Goal: Book appointment/travel/reservation

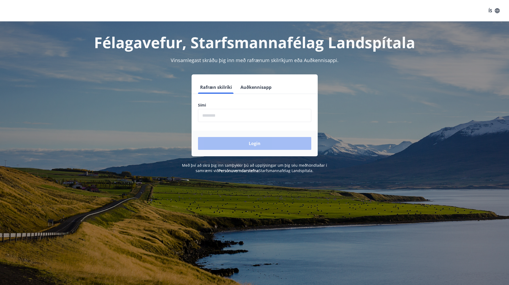
click at [230, 111] on input "phone" at bounding box center [254, 115] width 113 height 13
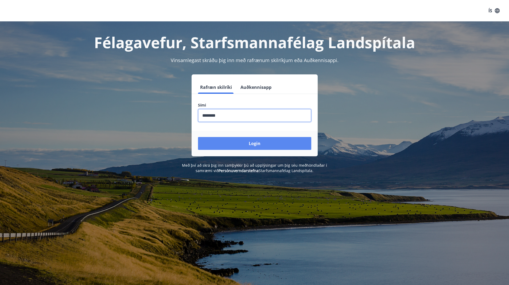
type input "********"
click at [263, 138] on button "Login" at bounding box center [254, 143] width 113 height 13
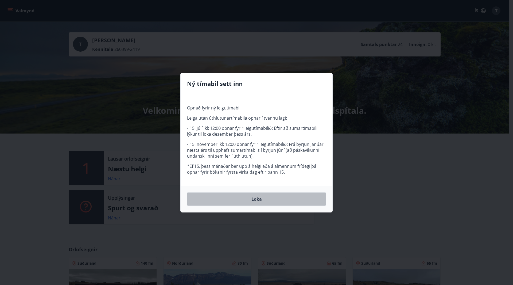
click at [261, 198] on button "Loka" at bounding box center [256, 198] width 139 height 13
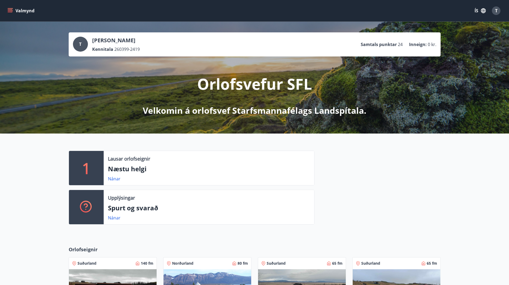
click at [129, 167] on p "Næstu helgi" at bounding box center [209, 168] width 202 height 9
click at [113, 178] on link "Nánar" at bounding box center [114, 179] width 13 height 6
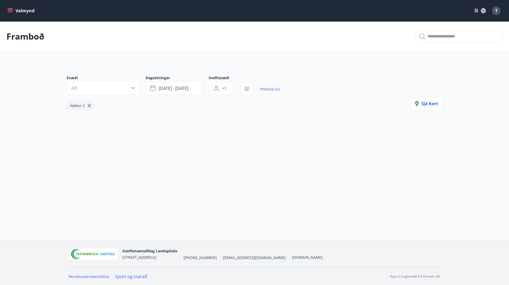
type input "*"
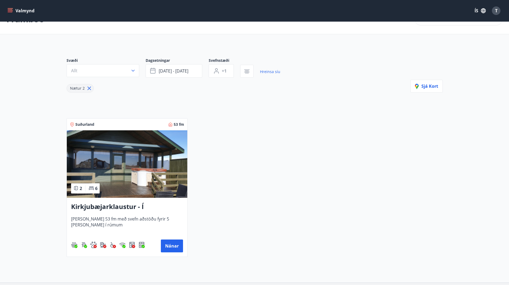
scroll to position [27, 0]
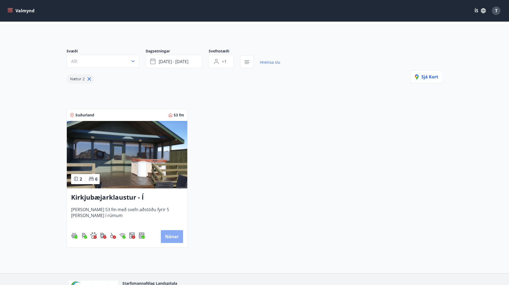
click at [176, 238] on button "Nánar" at bounding box center [172, 236] width 22 height 13
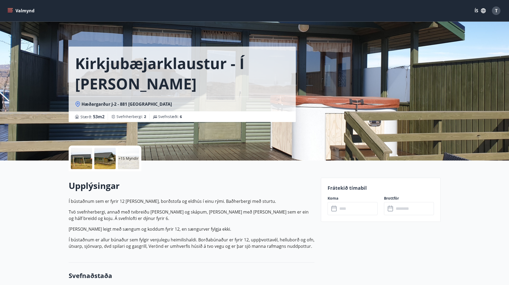
click at [321, 128] on div "Kirkjubæjarklaustur - Í [PERSON_NAME] Hæðargarðs Hæðargarður J-2 - 881 Kirkjubæ…" at bounding box center [255, 80] width 372 height 160
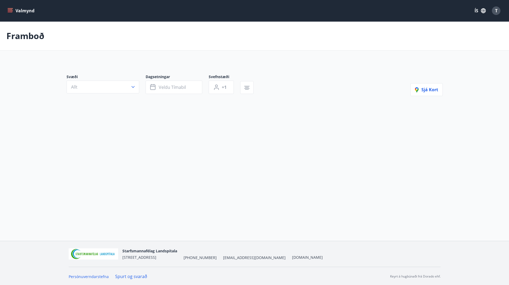
type input "*"
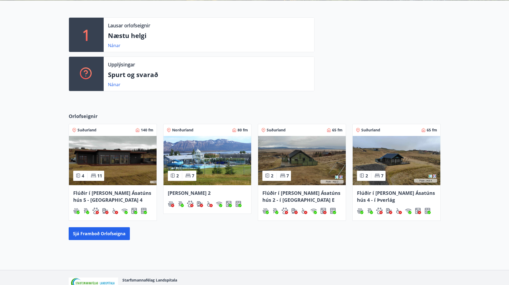
scroll to position [134, 0]
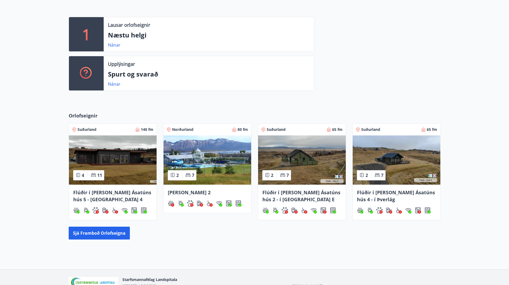
click at [408, 164] on img at bounding box center [397, 159] width 88 height 49
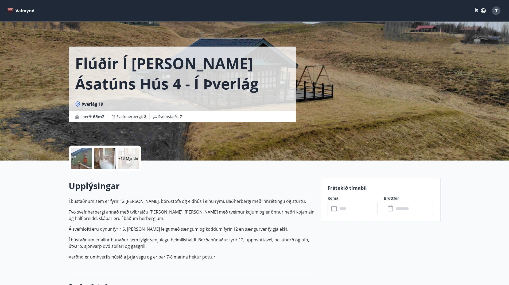
click at [333, 211] on icon at bounding box center [334, 208] width 5 height 5
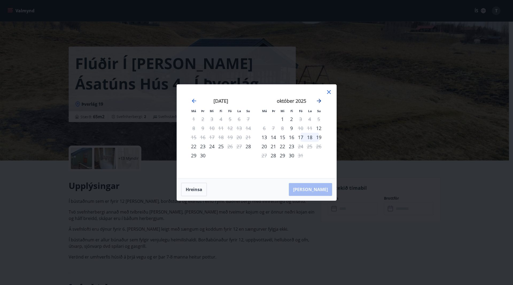
click at [320, 102] on icon "Move forward to switch to the next month." at bounding box center [319, 101] width 4 height 4
click at [320, 101] on icon "Move forward to switch to the next month." at bounding box center [319, 101] width 4 height 4
click at [331, 94] on icon at bounding box center [329, 92] width 6 height 6
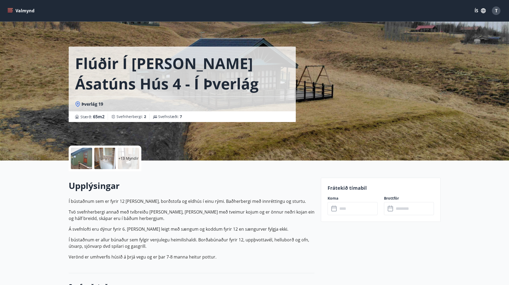
click at [135, 159] on p "+13 Myndir" at bounding box center [128, 158] width 20 height 5
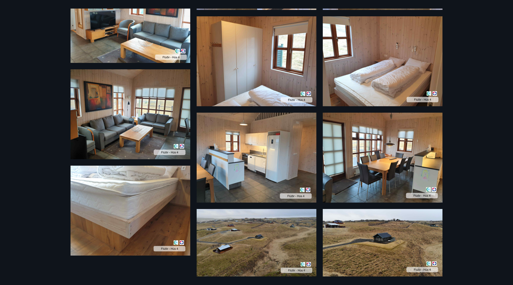
scroll to position [444, 0]
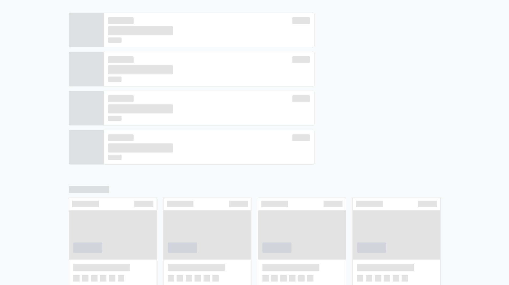
scroll to position [138, 0]
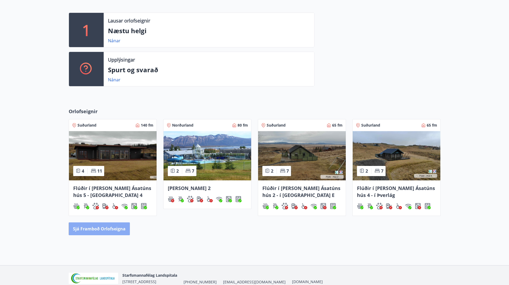
click at [114, 230] on button "Sjá framboð orlofseigna" at bounding box center [99, 228] width 61 height 13
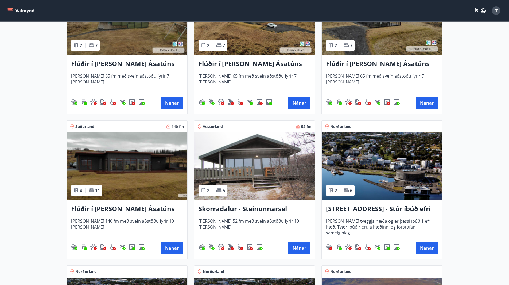
scroll to position [294, 0]
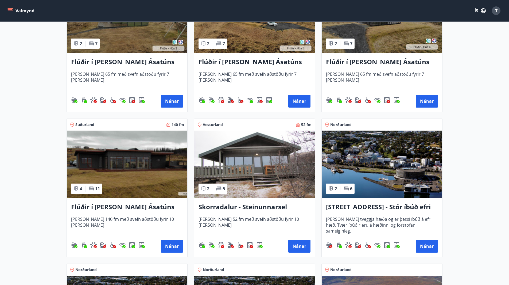
click at [143, 168] on img at bounding box center [127, 163] width 121 height 67
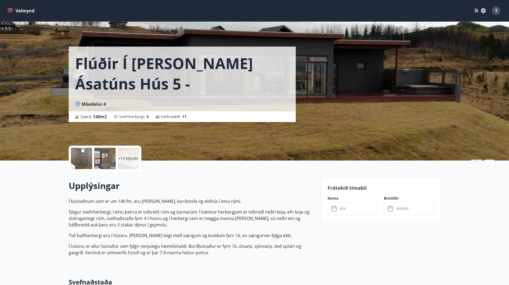
click at [129, 159] on p "+13 Myndir" at bounding box center [128, 158] width 20 height 5
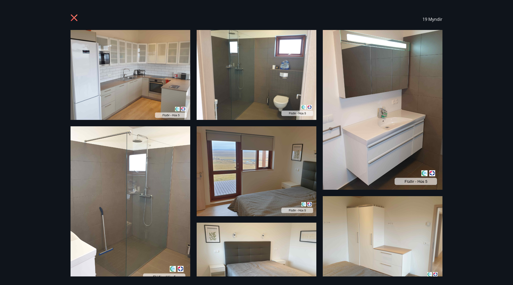
click at [75, 19] on icon at bounding box center [74, 17] width 7 height 7
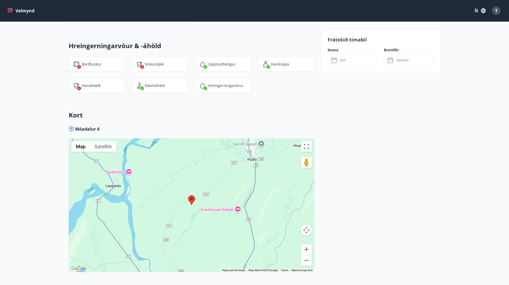
scroll to position [804, 0]
